Goal: Task Accomplishment & Management: Manage account settings

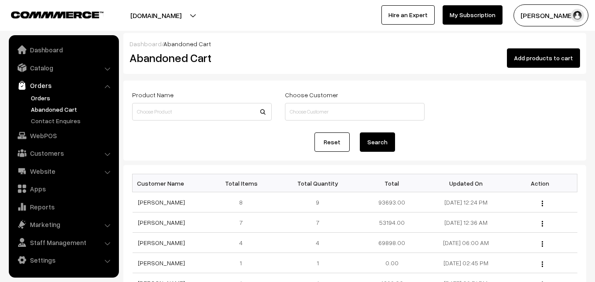
click at [39, 97] on link "Orders" at bounding box center [72, 97] width 87 height 9
click at [45, 96] on link "Orders" at bounding box center [72, 97] width 87 height 9
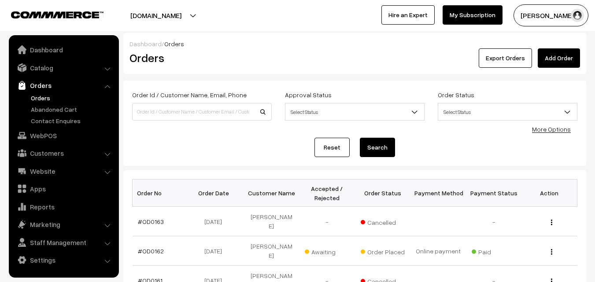
click at [42, 69] on link "Catalog" at bounding box center [63, 68] width 105 height 16
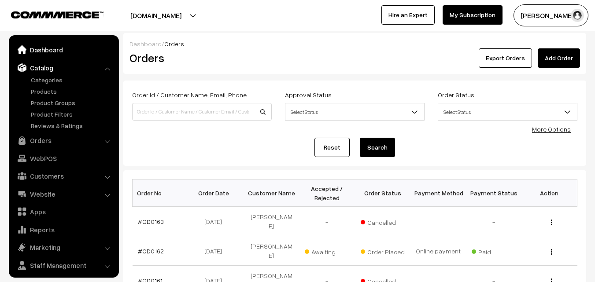
click at [44, 55] on link "Dashboard" at bounding box center [63, 50] width 105 height 16
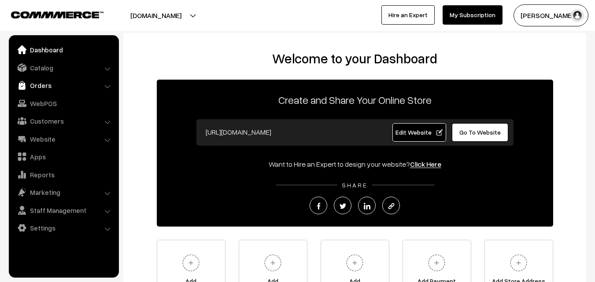
click at [44, 88] on link "Orders" at bounding box center [63, 86] width 105 height 16
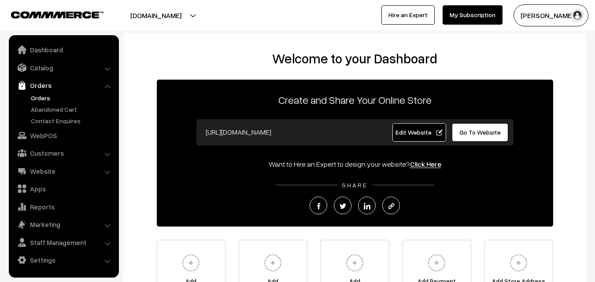
click at [41, 96] on link "Orders" at bounding box center [72, 97] width 87 height 9
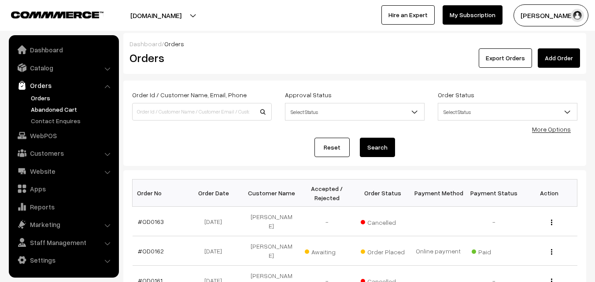
click at [56, 108] on link "Abandoned Cart" at bounding box center [72, 109] width 87 height 9
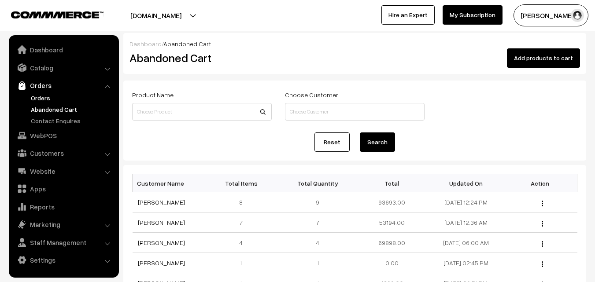
click at [43, 98] on link "Orders" at bounding box center [72, 97] width 87 height 9
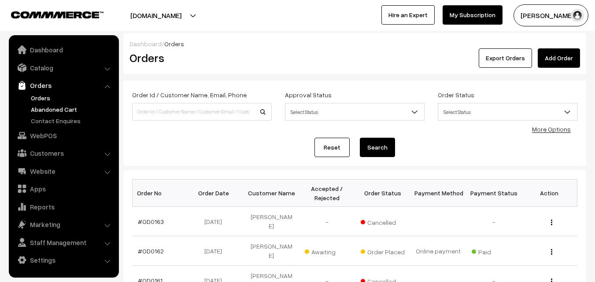
click at [51, 106] on link "Abandoned Cart" at bounding box center [72, 109] width 87 height 9
click at [548, 20] on button "[PERSON_NAME]" at bounding box center [551, 15] width 75 height 22
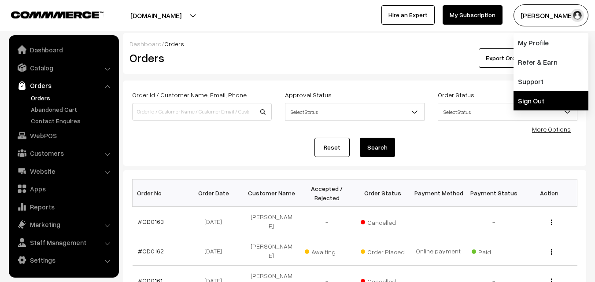
click at [534, 94] on link "Sign Out" at bounding box center [551, 100] width 75 height 19
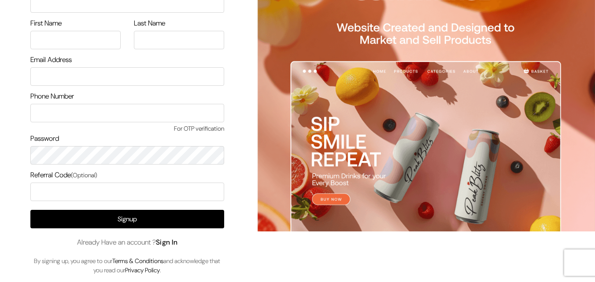
click at [177, 241] on link "Sign In" at bounding box center [167, 242] width 22 height 9
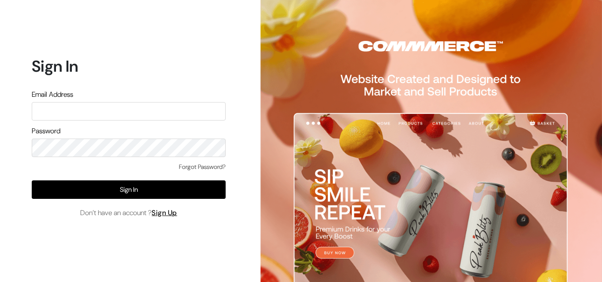
click at [99, 109] on input "text" at bounding box center [129, 111] width 194 height 19
type input "[EMAIL_ADDRESS][DOMAIN_NAME]"
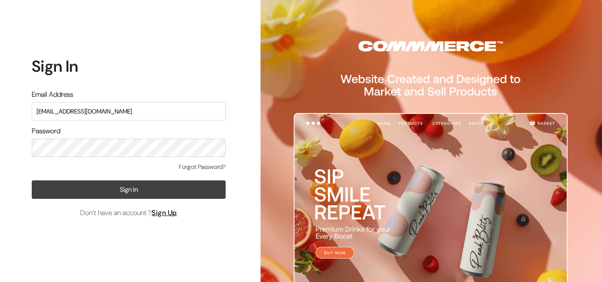
click at [126, 188] on button "Sign In" at bounding box center [129, 190] width 194 height 19
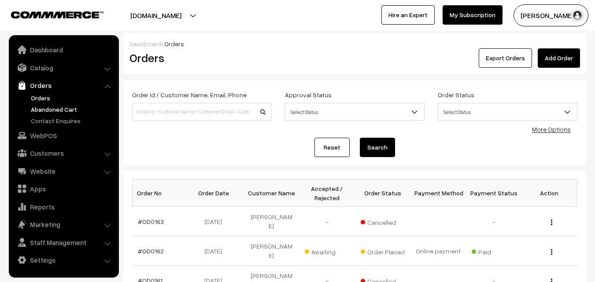
click at [49, 107] on link "Abandoned Cart" at bounding box center [72, 109] width 87 height 9
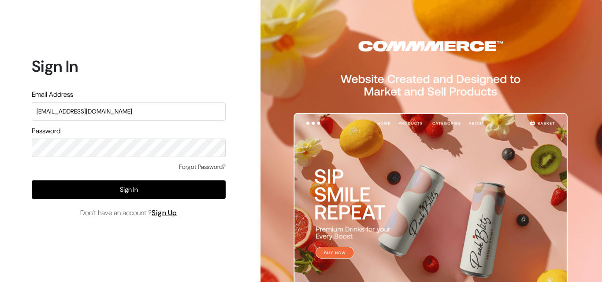
type input "[EMAIL_ADDRESS][DOMAIN_NAME]"
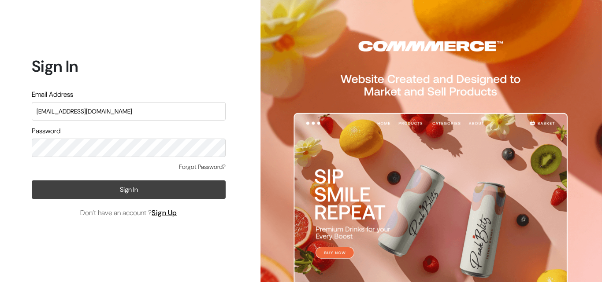
click at [141, 192] on button "Sign In" at bounding box center [129, 190] width 194 height 19
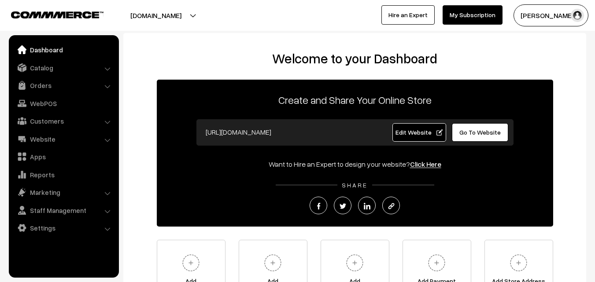
click at [41, 82] on link "Orders" at bounding box center [63, 86] width 105 height 16
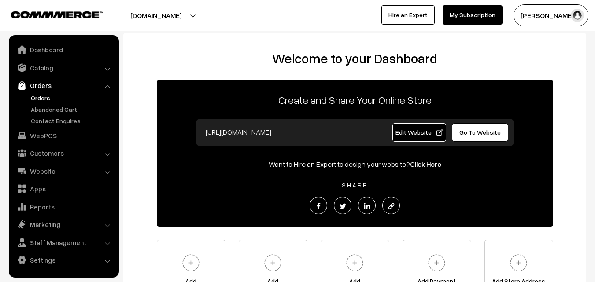
click at [42, 97] on link "Orders" at bounding box center [72, 97] width 87 height 9
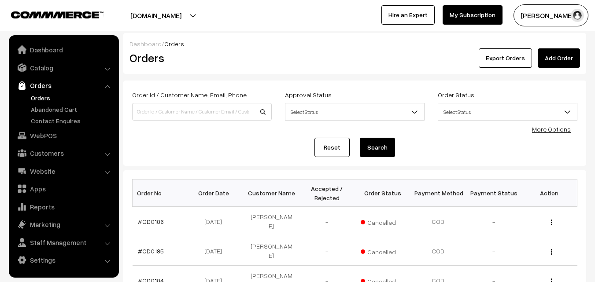
click at [42, 109] on link "Abandoned Cart" at bounding box center [72, 109] width 87 height 9
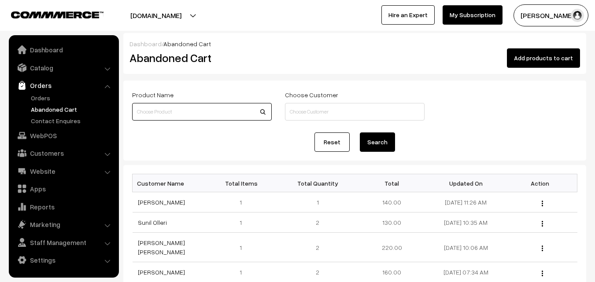
click at [162, 111] on input at bounding box center [202, 112] width 140 height 18
click at [41, 71] on link "Catalog" at bounding box center [63, 68] width 105 height 16
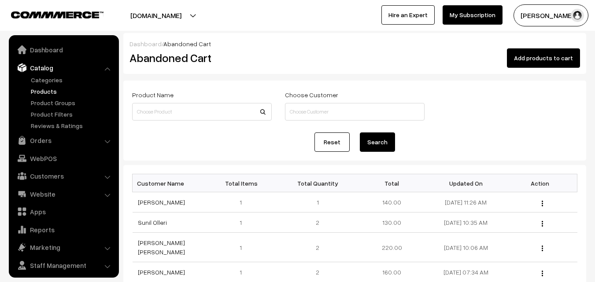
click at [43, 93] on link "Products" at bounding box center [72, 91] width 87 height 9
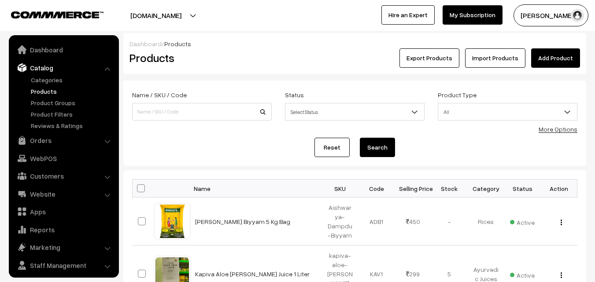
scroll to position [22, 0]
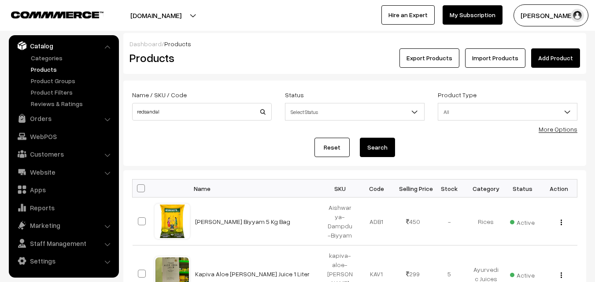
type input "redsandal"
click at [386, 145] on button "Search" at bounding box center [377, 147] width 35 height 19
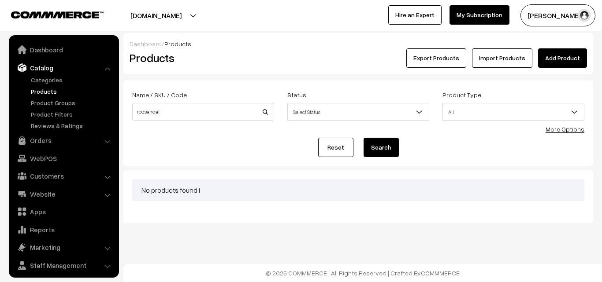
scroll to position [22, 0]
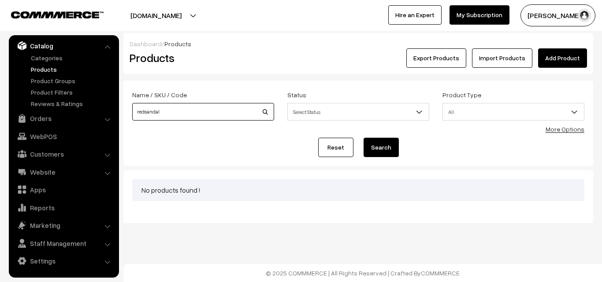
click at [145, 110] on input "redsandal" at bounding box center [203, 112] width 142 height 18
type input "red sandal"
click at [382, 146] on button "Search" at bounding box center [380, 147] width 35 height 19
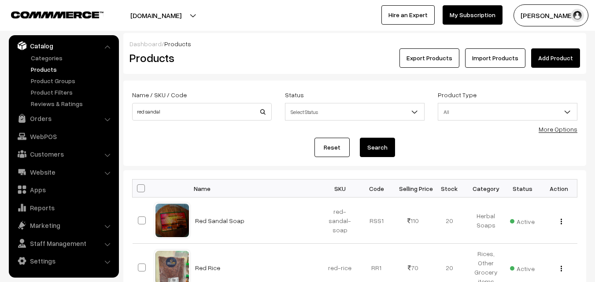
scroll to position [44, 0]
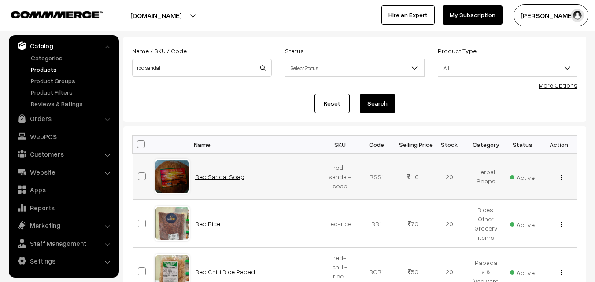
click at [226, 174] on link "Red Sandal Soap" at bounding box center [219, 176] width 49 height 7
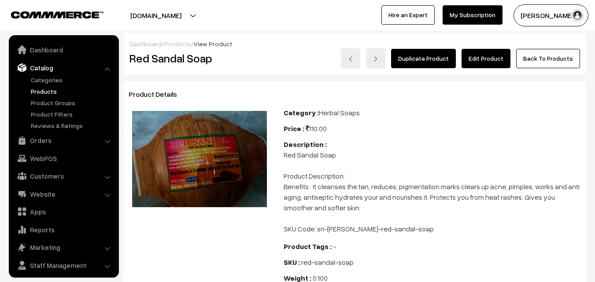
scroll to position [22, 0]
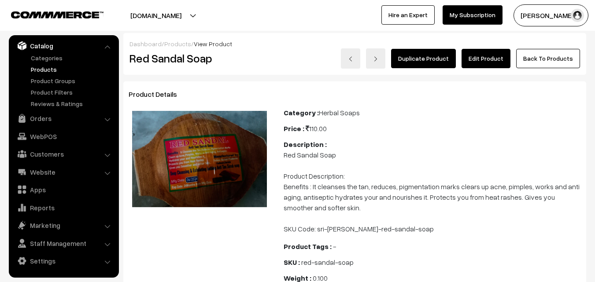
click at [493, 61] on link "Edit Product" at bounding box center [486, 58] width 49 height 19
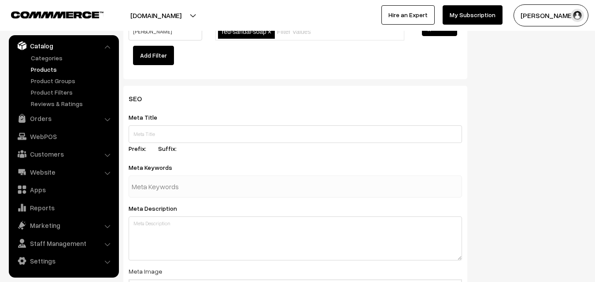
scroll to position [1206, 0]
